Goal: Ask a question: Seek information or help from site administrators or community

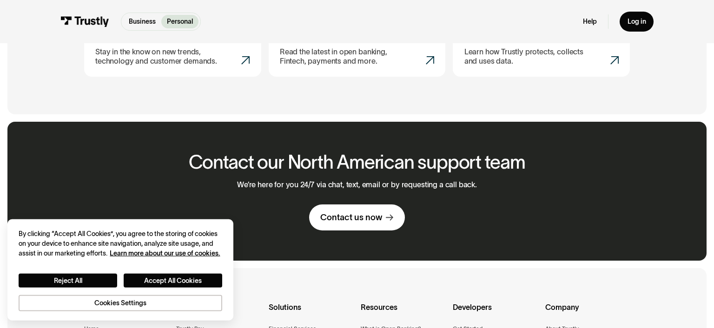
scroll to position [589, 0]
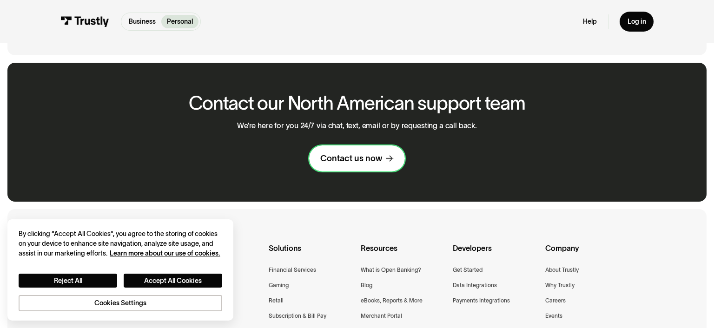
click at [354, 157] on div "Contact us now" at bounding box center [351, 158] width 62 height 11
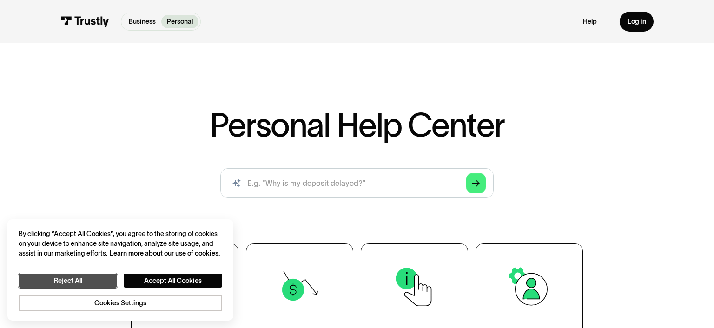
click at [100, 279] on button "Reject All" at bounding box center [68, 281] width 99 height 14
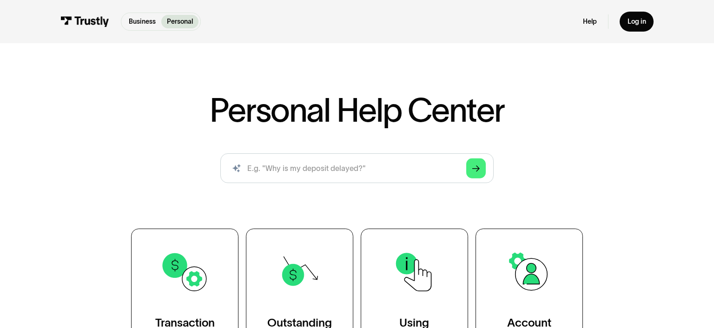
scroll to position [147, 0]
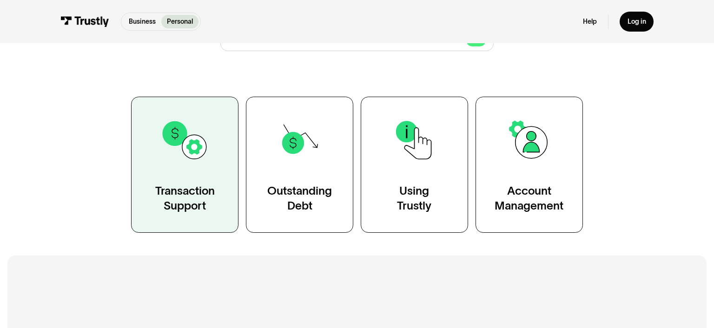
click at [188, 159] on img at bounding box center [184, 140] width 49 height 49
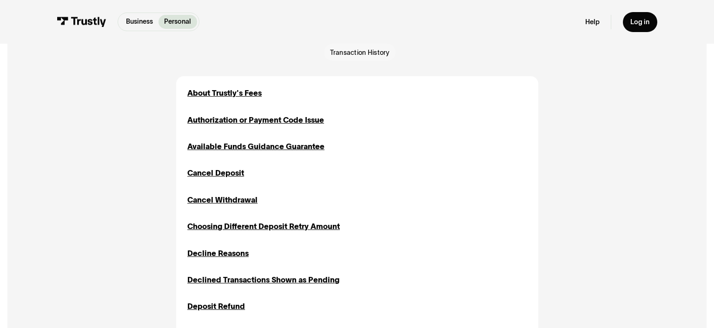
scroll to position [294, 0]
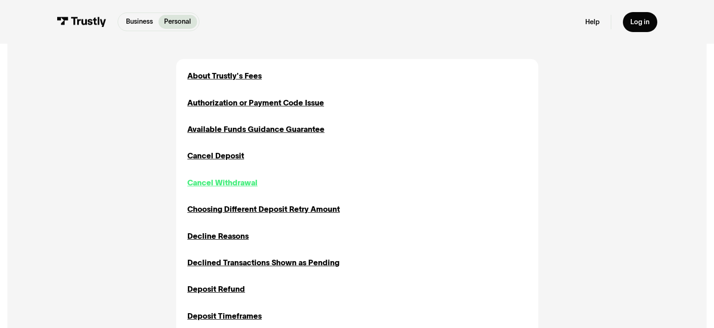
click at [230, 180] on div "Cancel Withdrawal" at bounding box center [222, 183] width 70 height 12
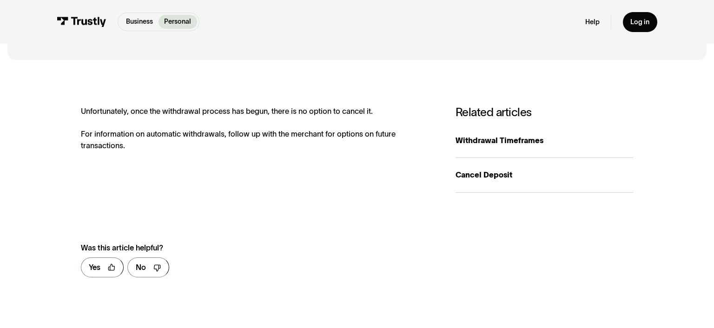
scroll to position [147, 0]
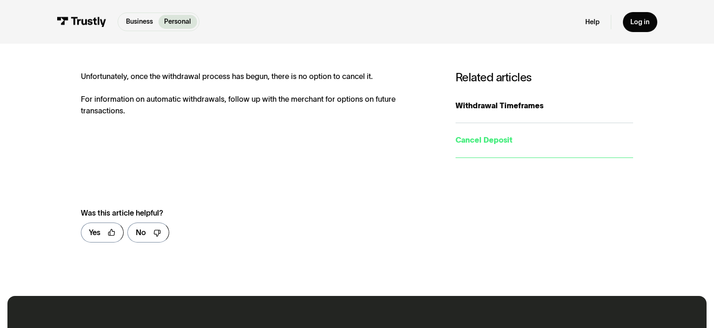
click at [486, 142] on div "Cancel Deposit" at bounding box center [545, 140] width 178 height 12
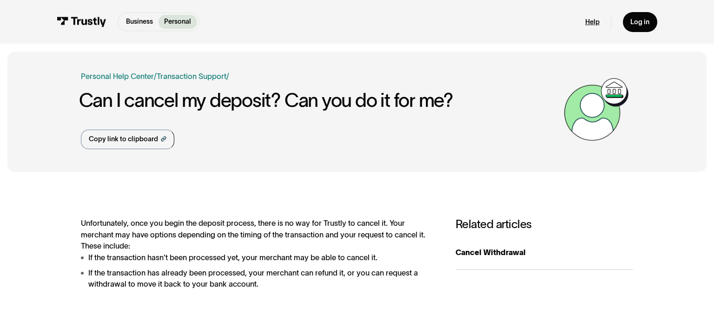
click at [593, 22] on link "Help" at bounding box center [592, 22] width 14 height 9
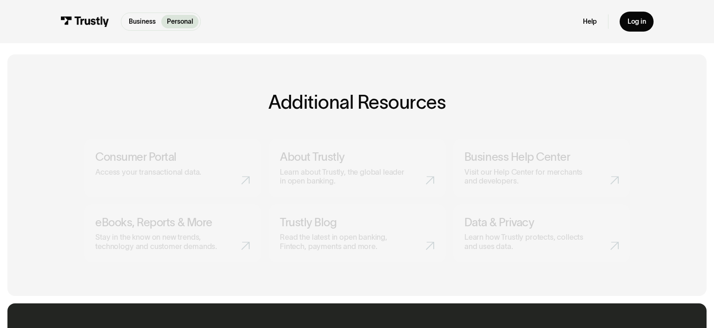
scroll to position [392, 0]
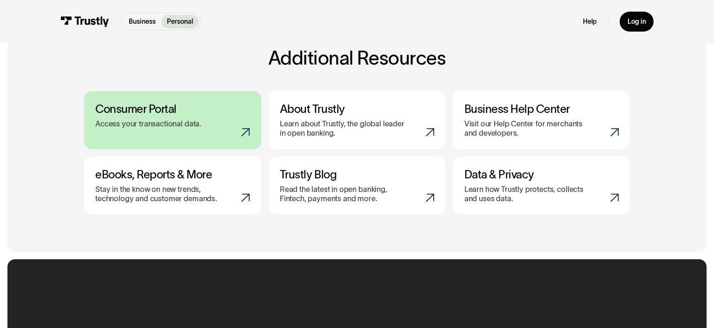
click at [173, 116] on link "Consumer Portal Access your transactional data." at bounding box center [172, 120] width 177 height 58
